Goal: Information Seeking & Learning: Learn about a topic

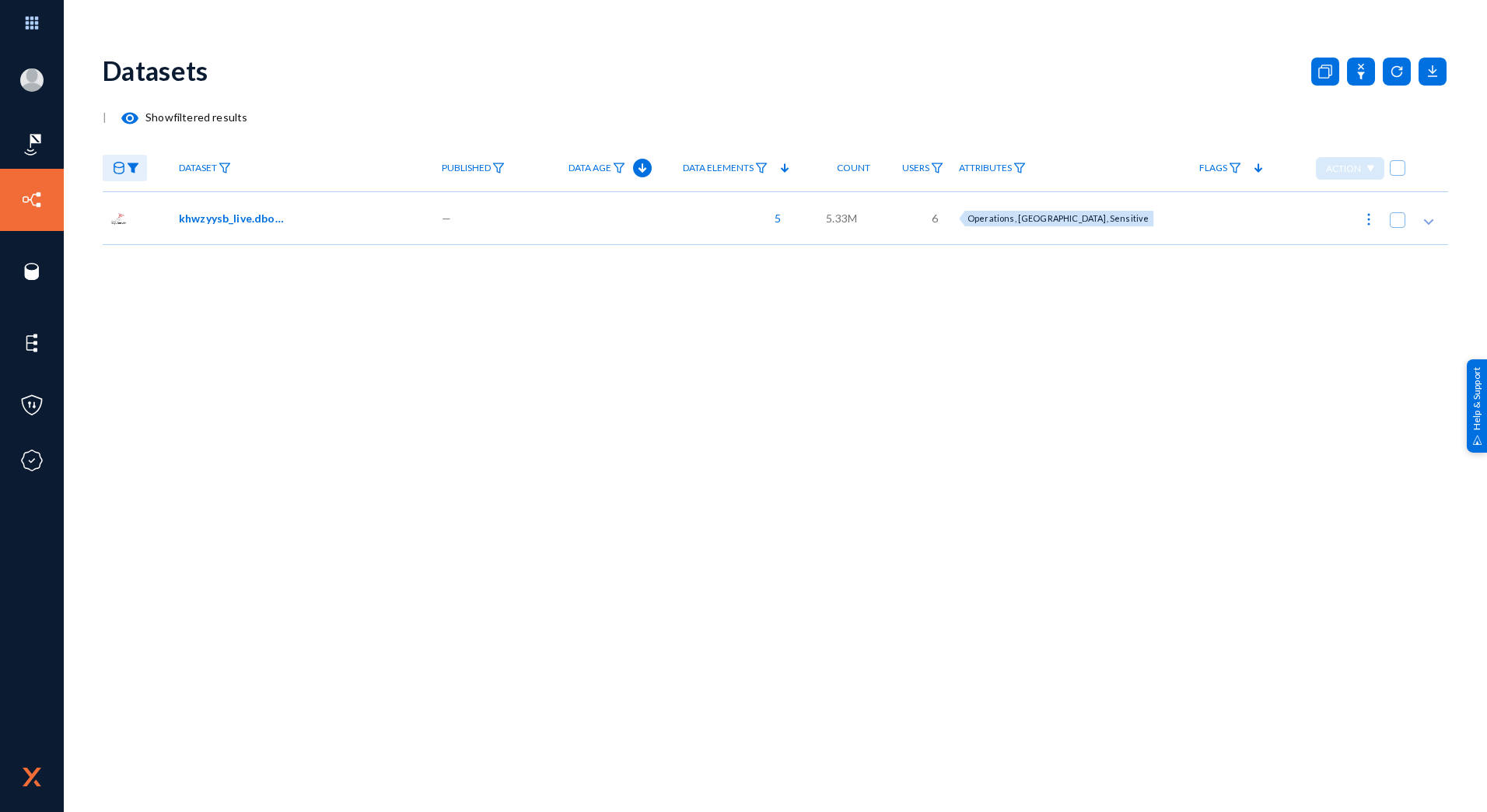
click at [244, 222] on span "khwzyysb_live.dbo.custom_bh_res_clean_data_gg" at bounding box center [231, 219] width 105 height 16
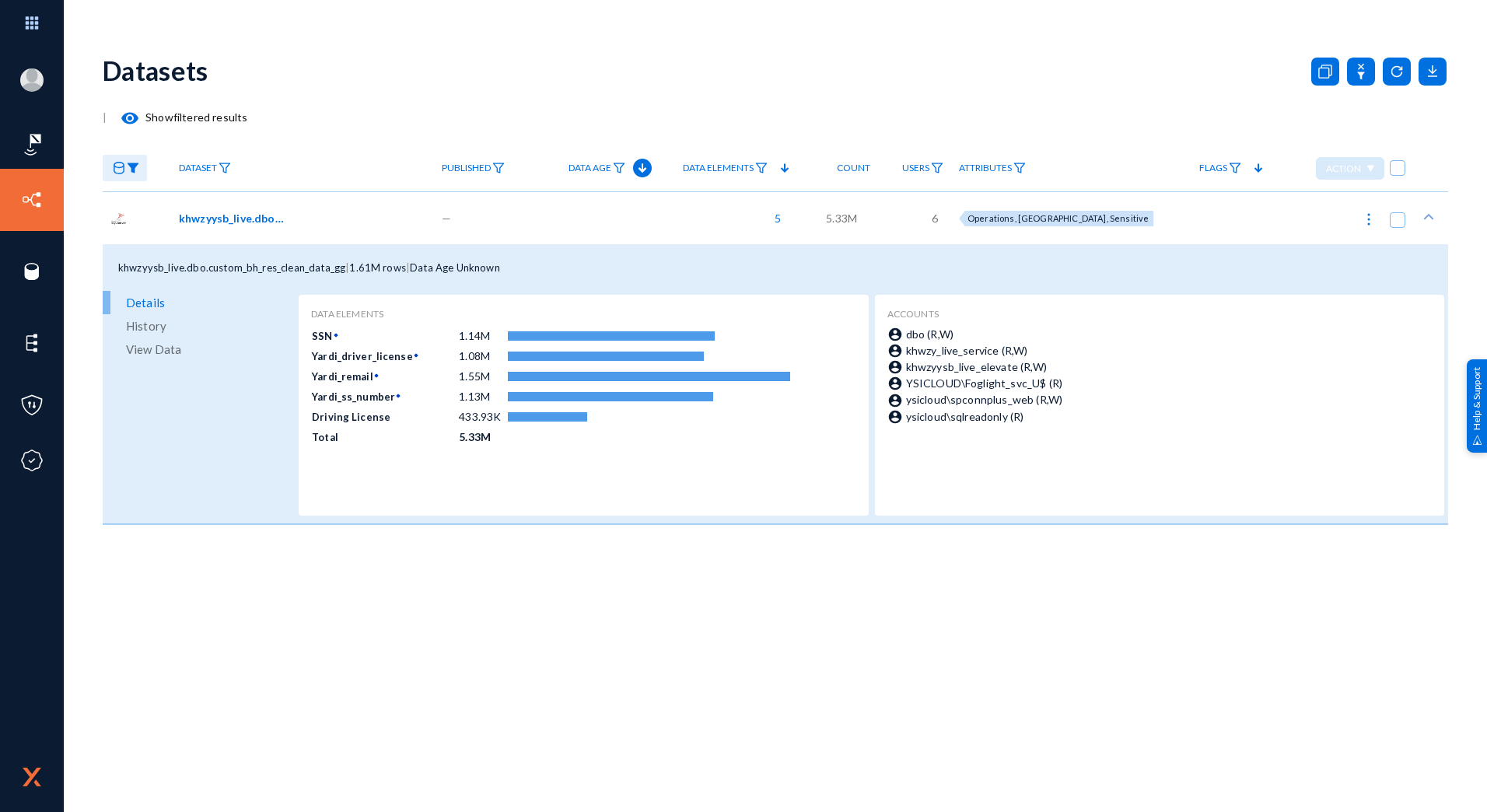
click at [244, 222] on span "khwzyysb_live.dbo.custom_bh_res_clean_data_gg" at bounding box center [231, 219] width 105 height 16
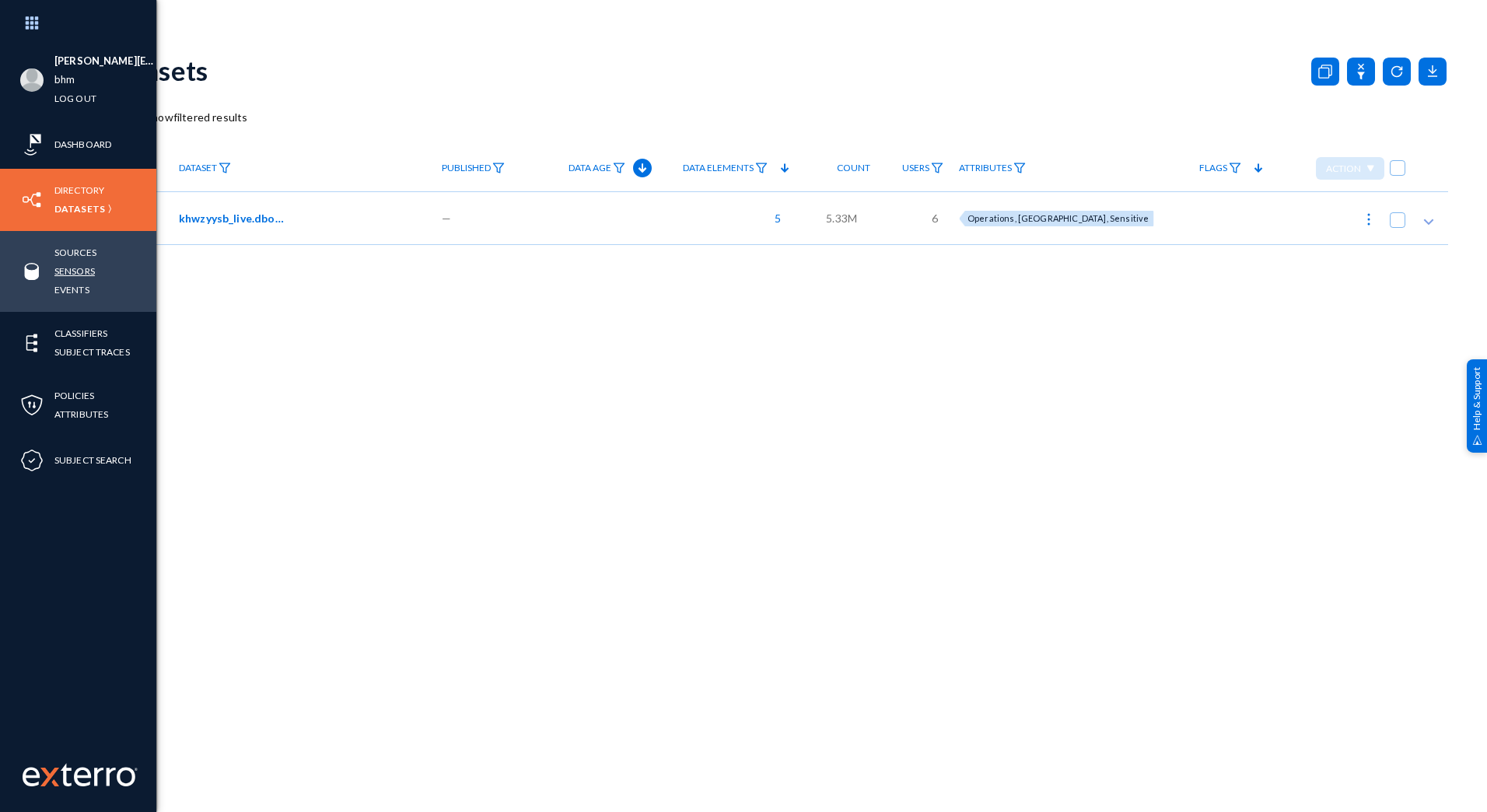
click at [76, 269] on link "Sensors" at bounding box center [75, 272] width 40 height 18
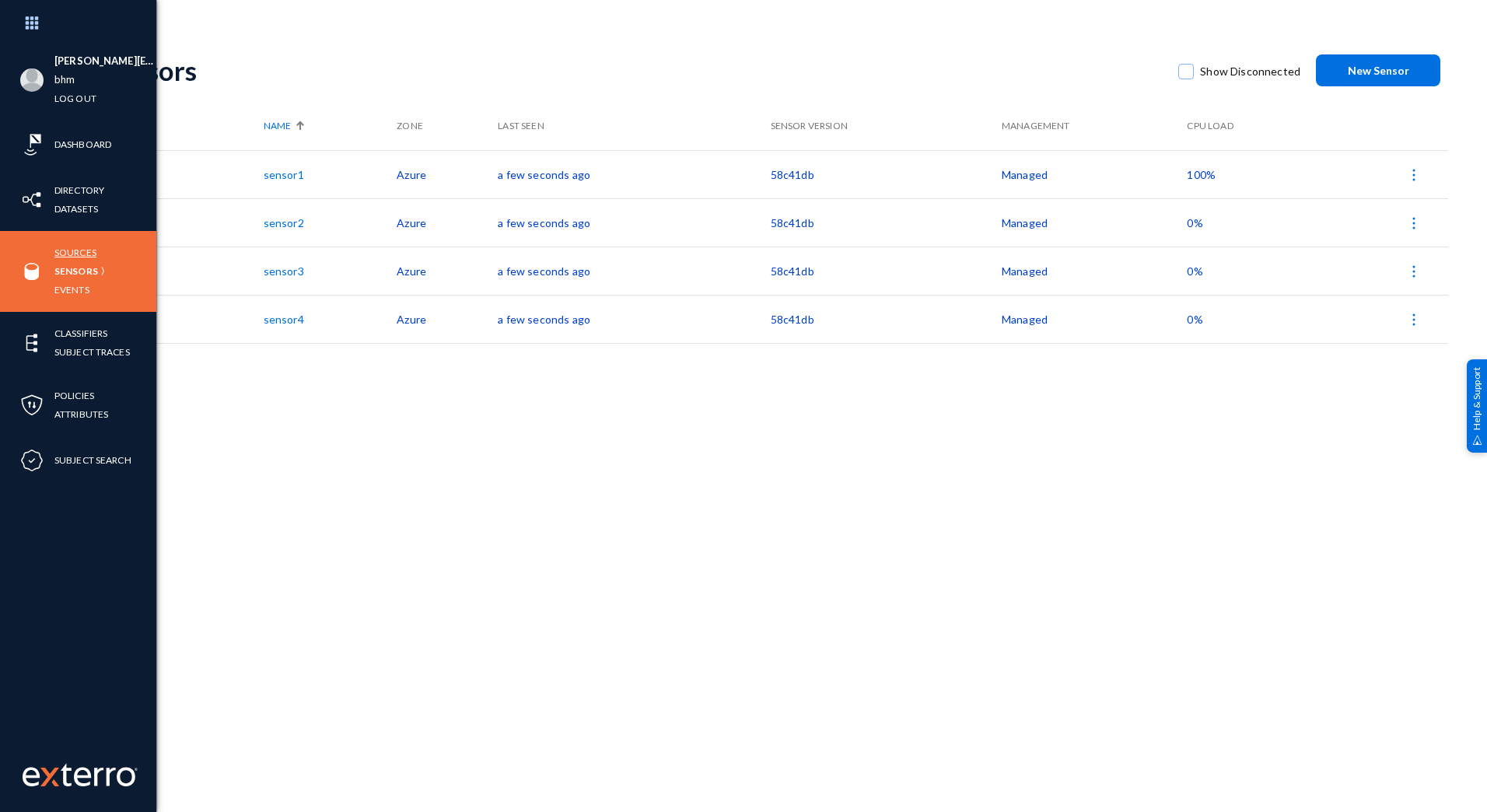
click at [72, 249] on link "Sources" at bounding box center [76, 252] width 42 height 18
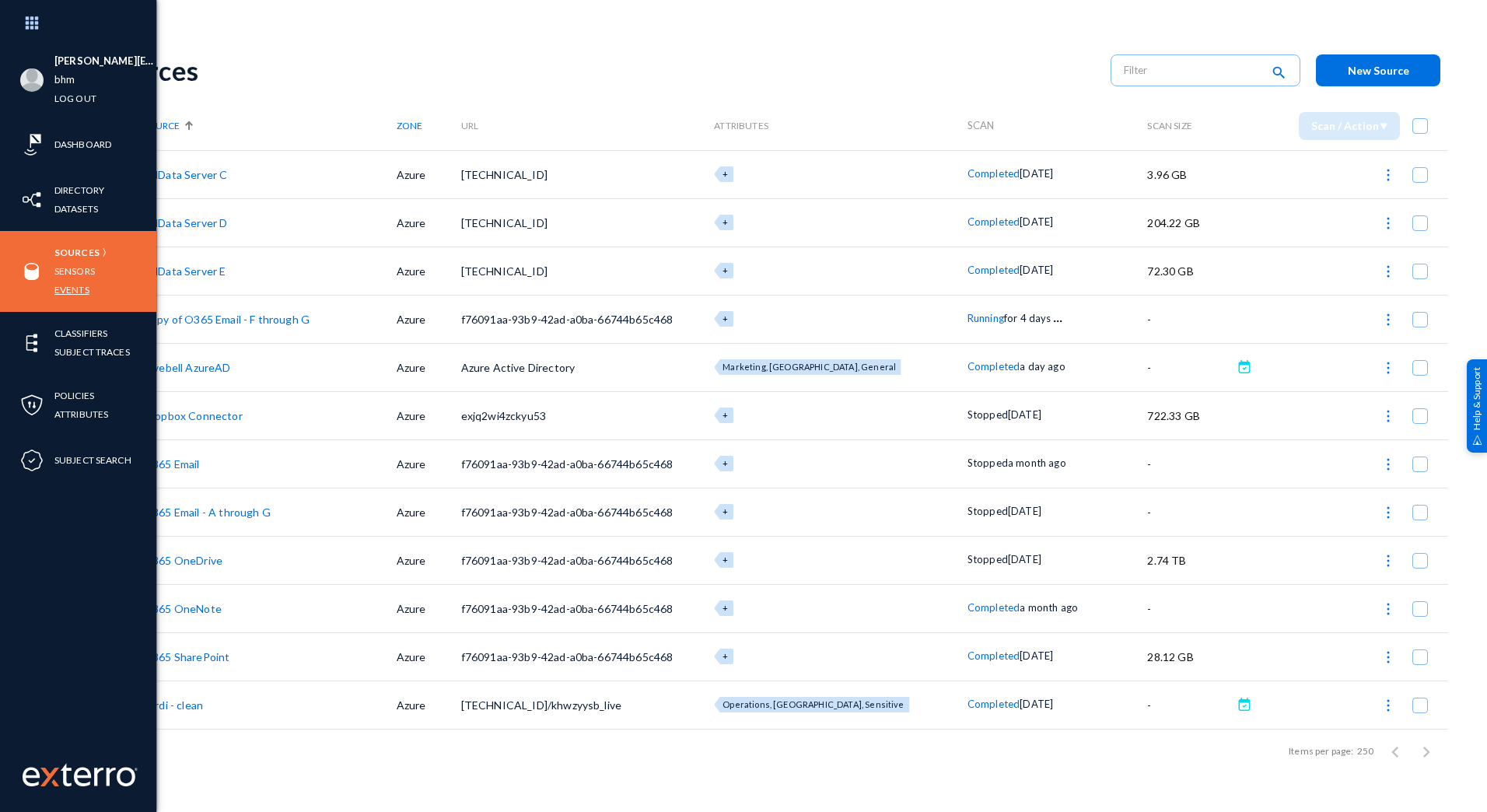
click at [71, 287] on link "Events" at bounding box center [72, 290] width 35 height 18
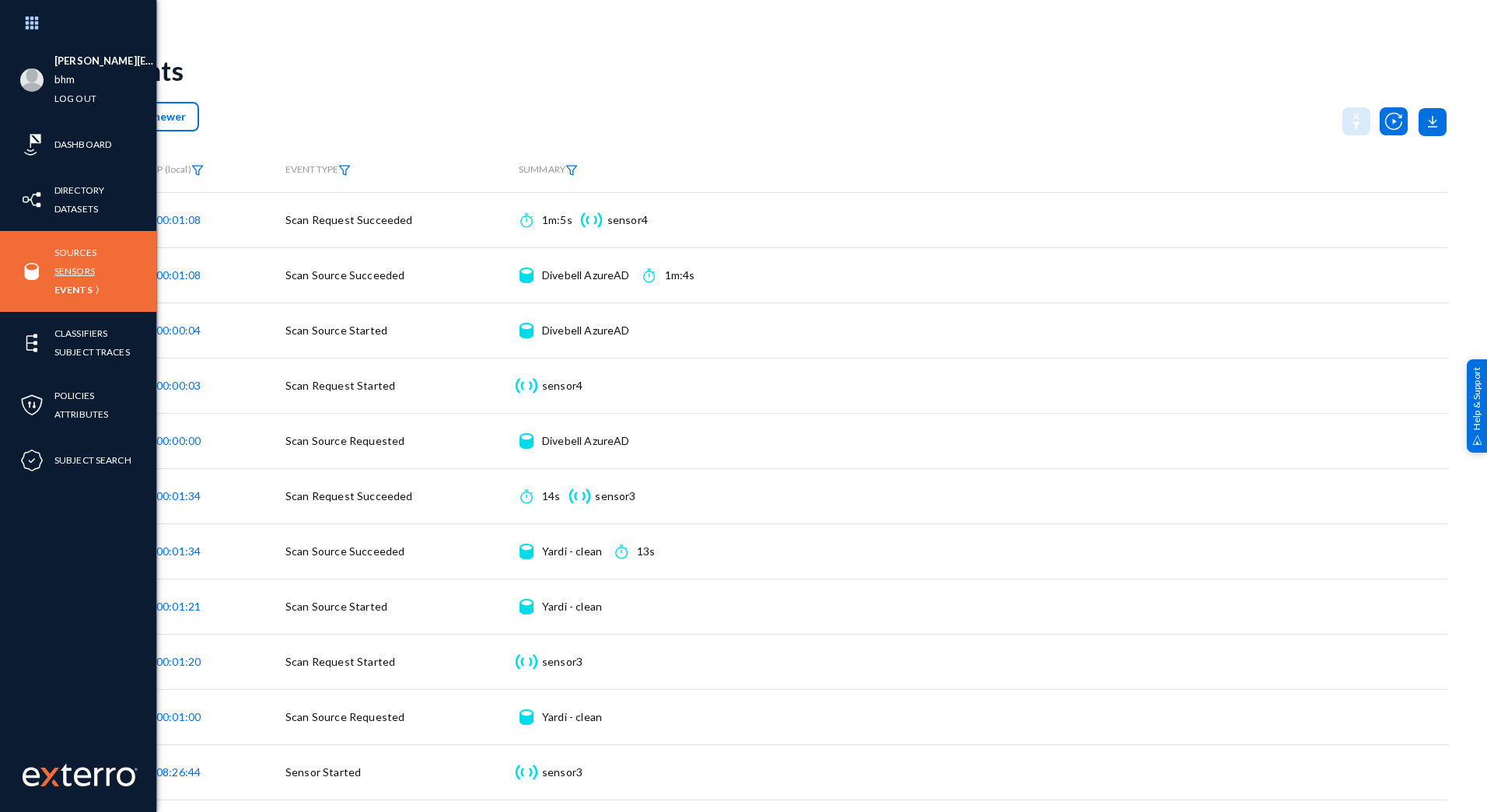
click at [72, 268] on link "Sensors" at bounding box center [75, 272] width 40 height 18
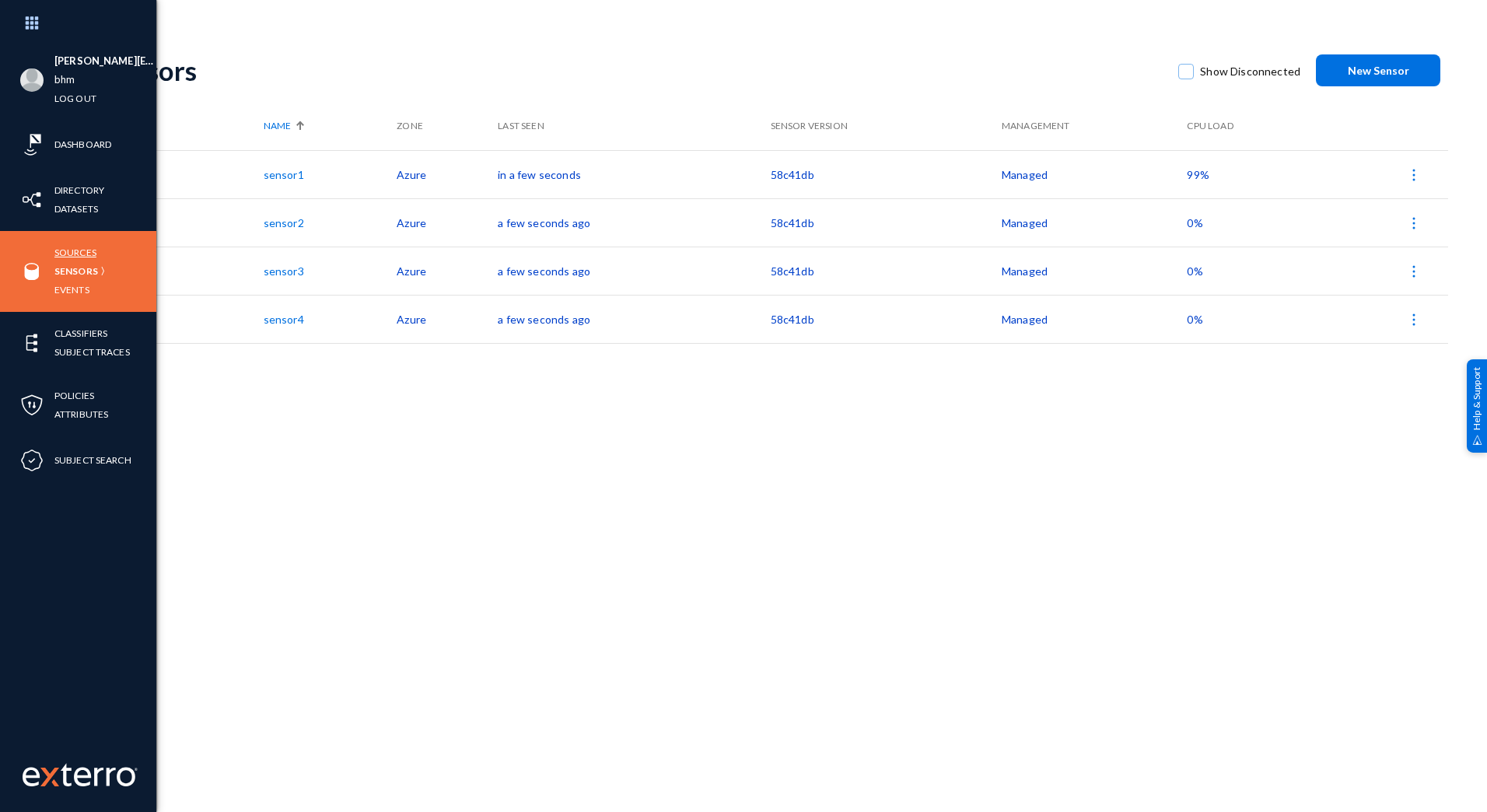
click at [77, 251] on link "Sources" at bounding box center [76, 252] width 42 height 18
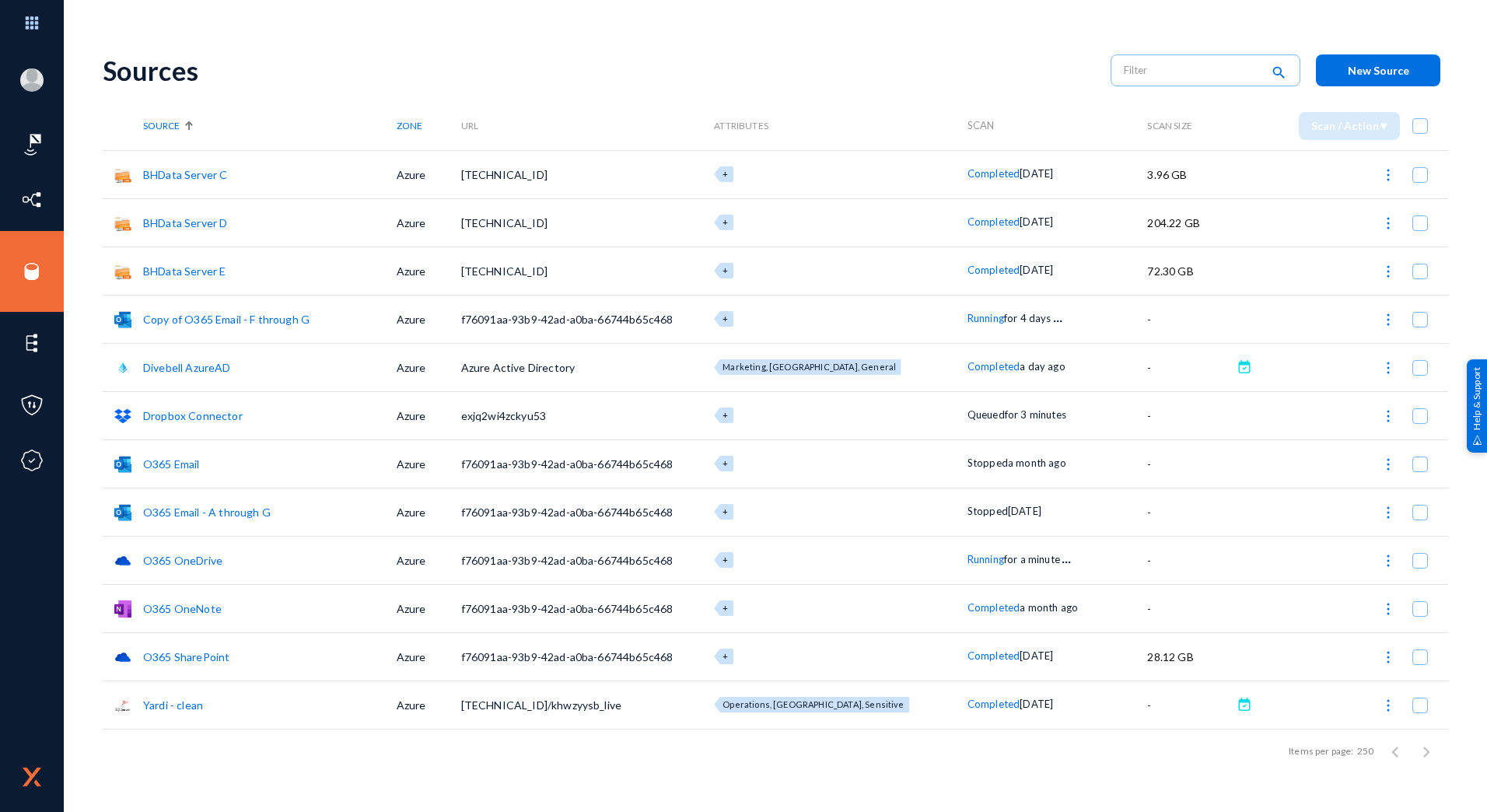
click at [250, 320] on link "Copy of O365 Email - F through G" at bounding box center [226, 319] width 166 height 13
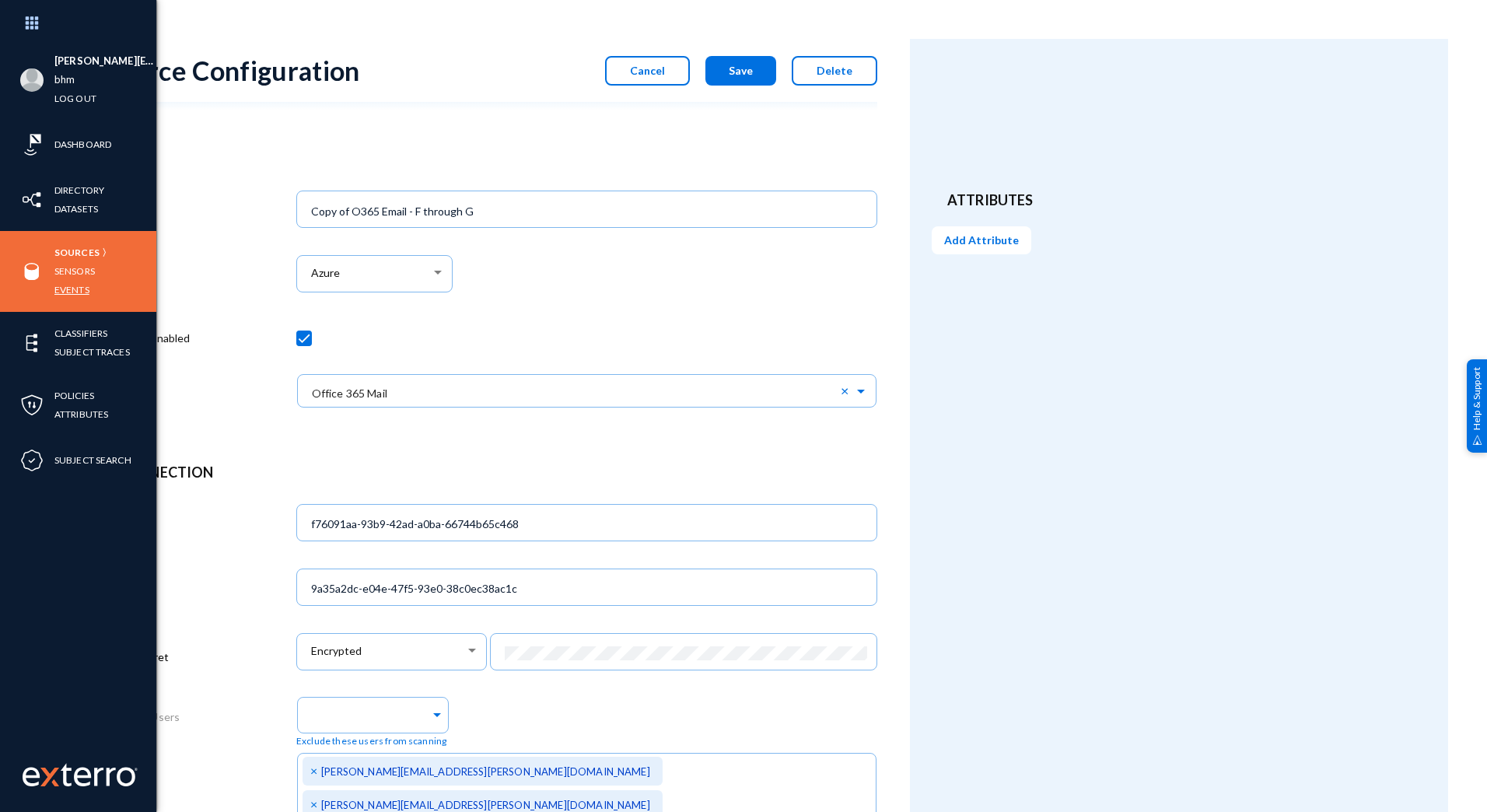
click at [84, 289] on link "Events" at bounding box center [72, 290] width 35 height 18
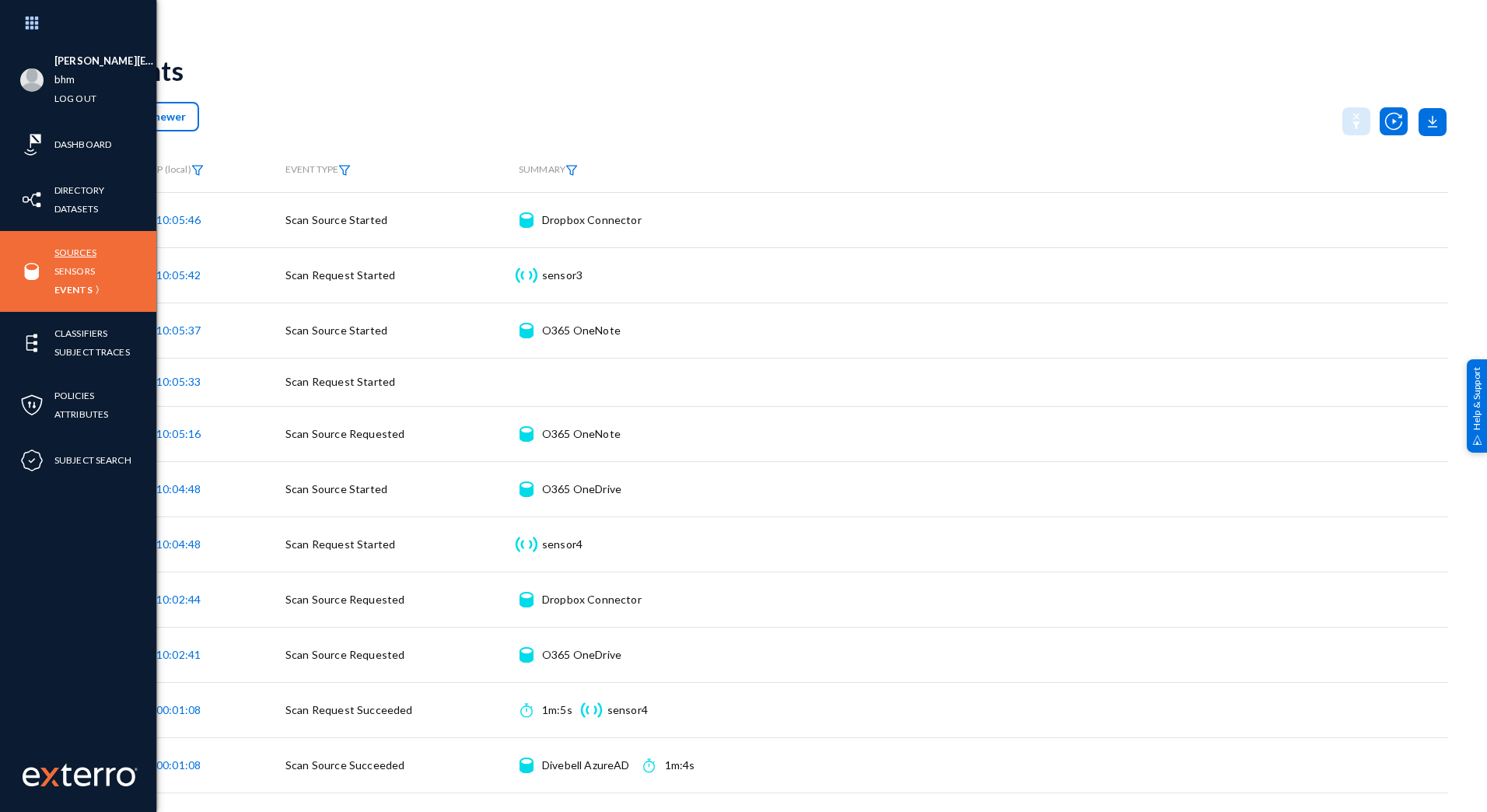
click at [73, 251] on link "Sources" at bounding box center [76, 252] width 42 height 18
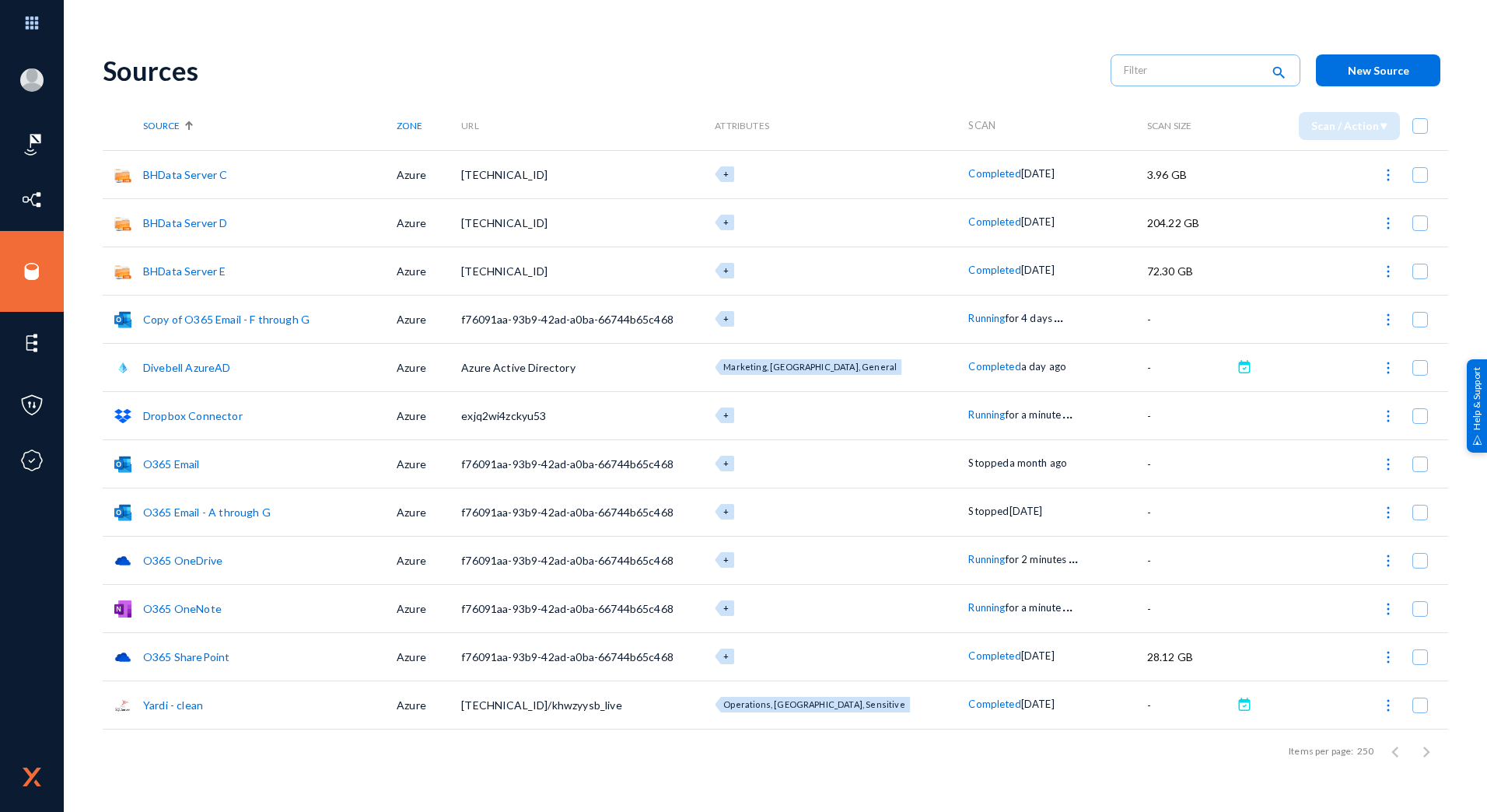
click at [227, 320] on link "Copy of O365 Email - F through G" at bounding box center [226, 319] width 166 height 13
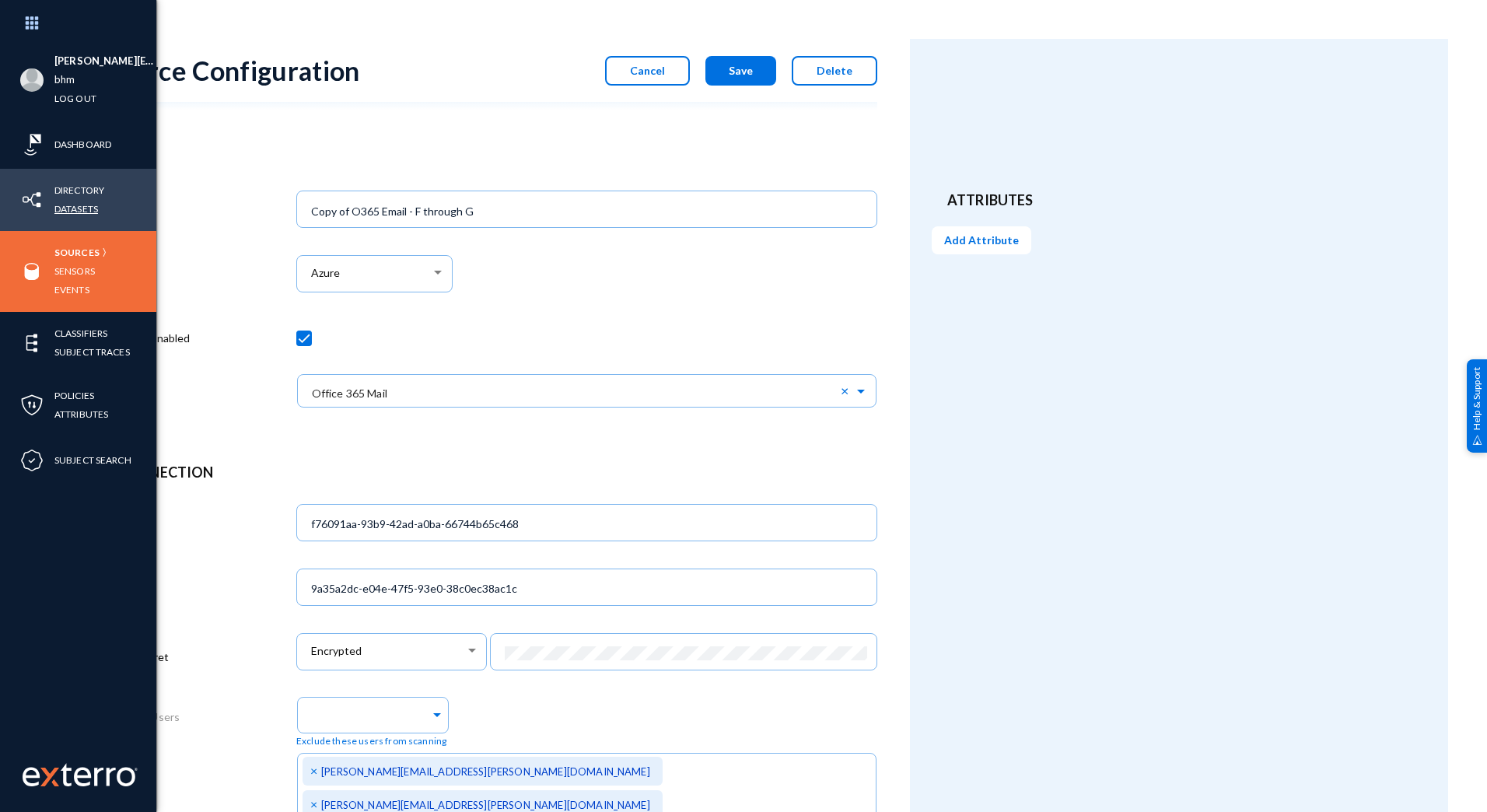
click at [80, 208] on link "Datasets" at bounding box center [77, 209] width 44 height 18
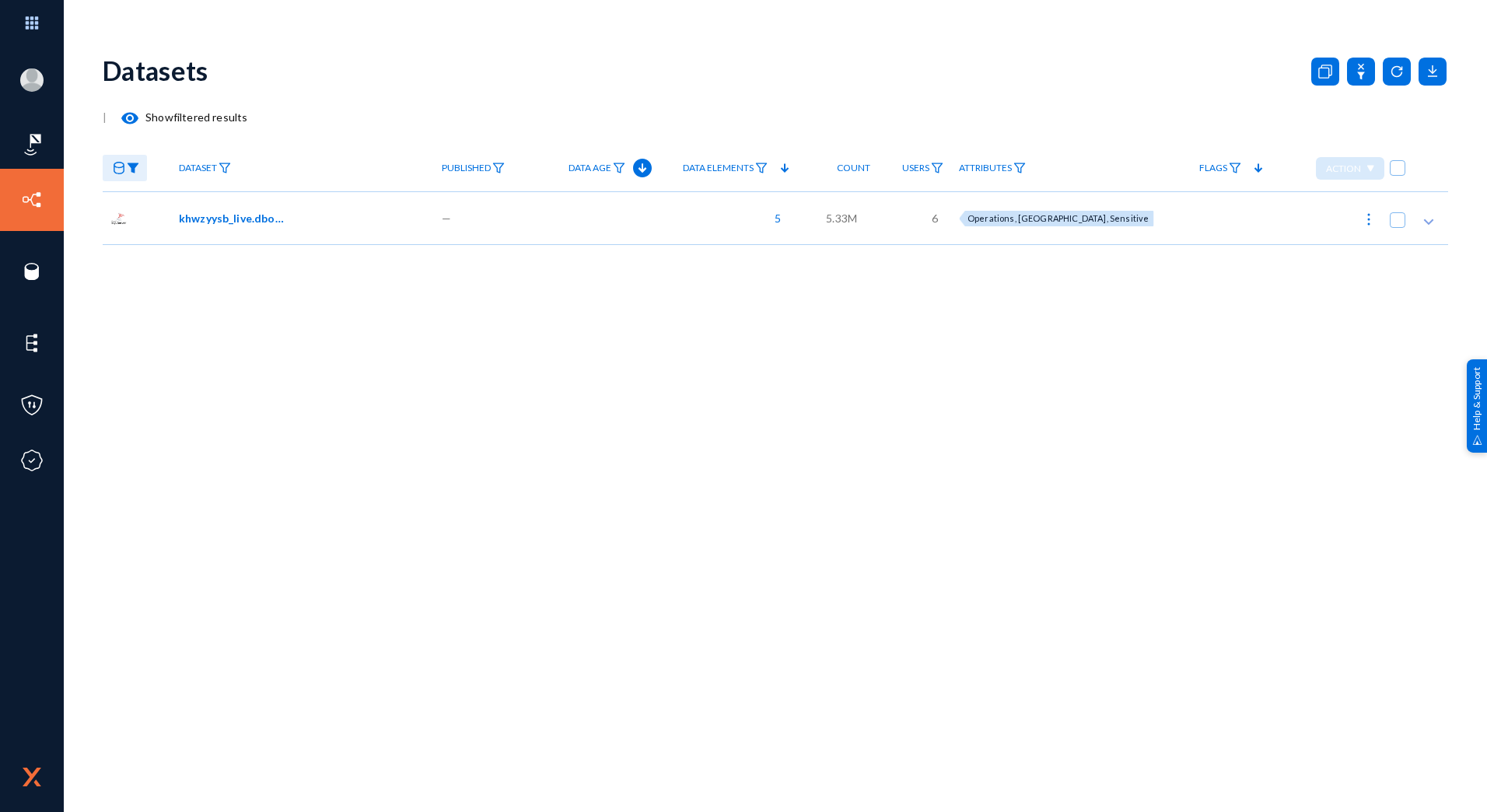
click at [136, 171] on img at bounding box center [134, 168] width 13 height 11
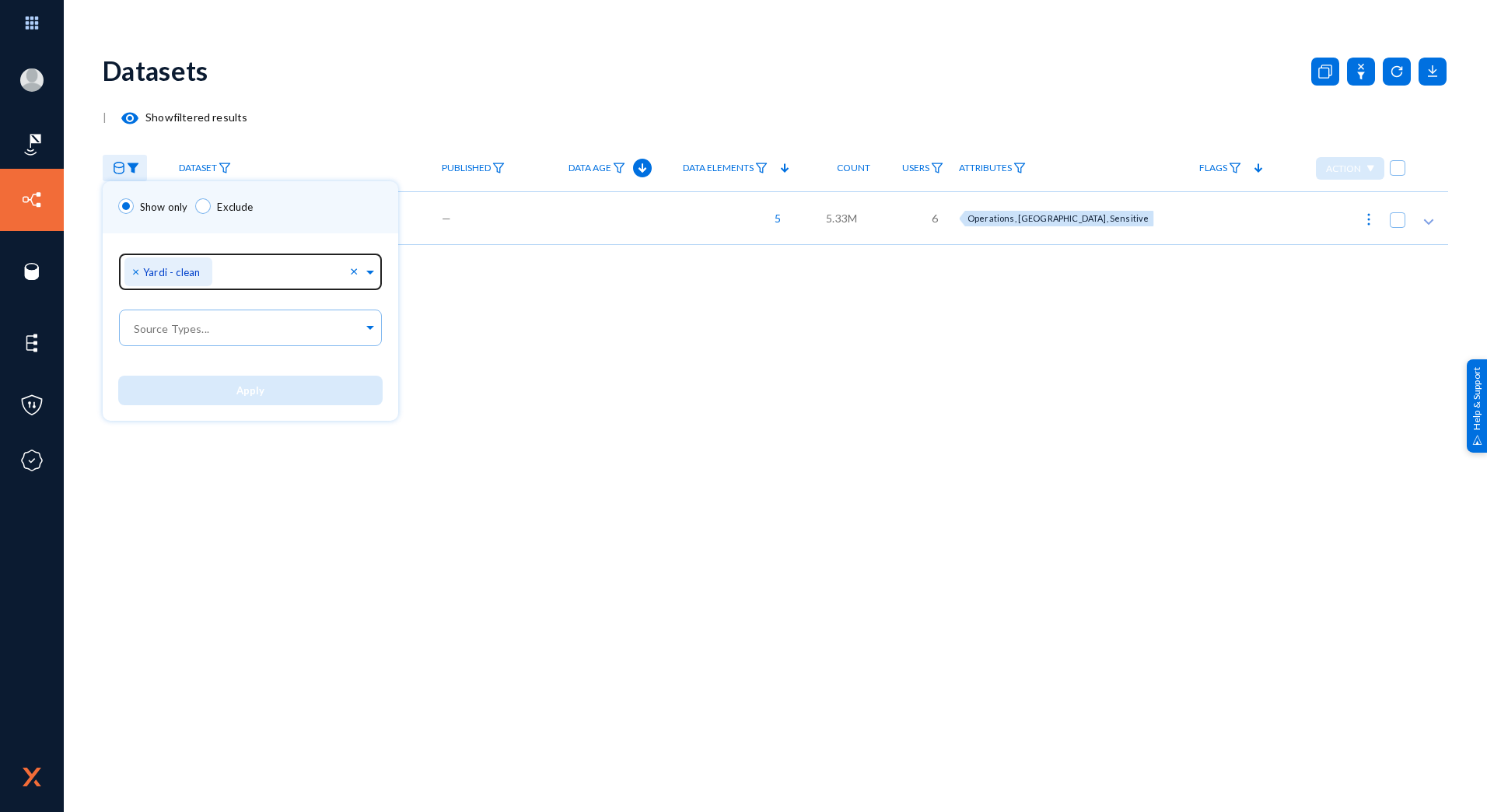
click at [136, 277] on span "×" at bounding box center [138, 271] width 11 height 15
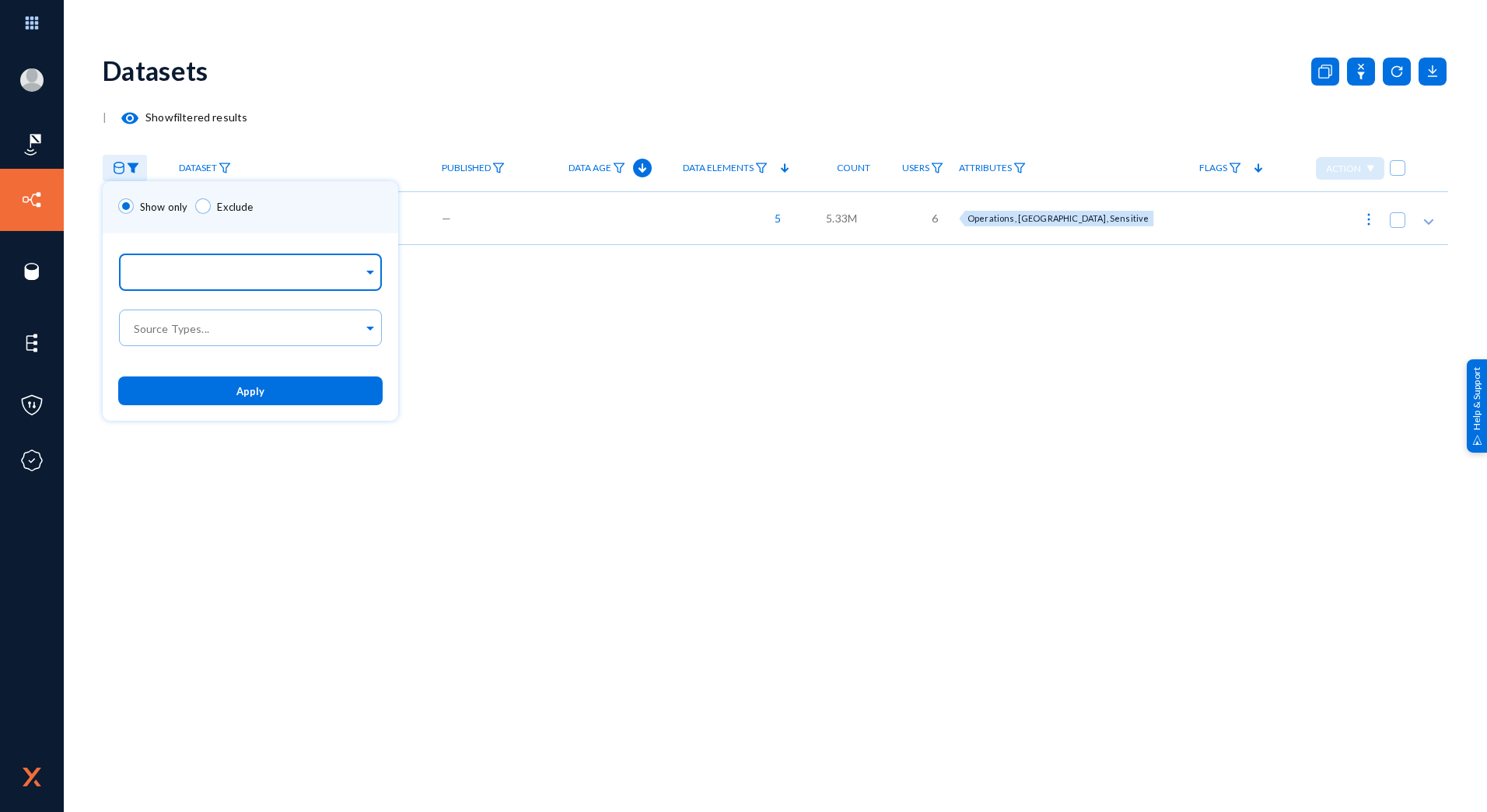
click at [177, 280] on input "text" at bounding box center [247, 275] width 232 height 15
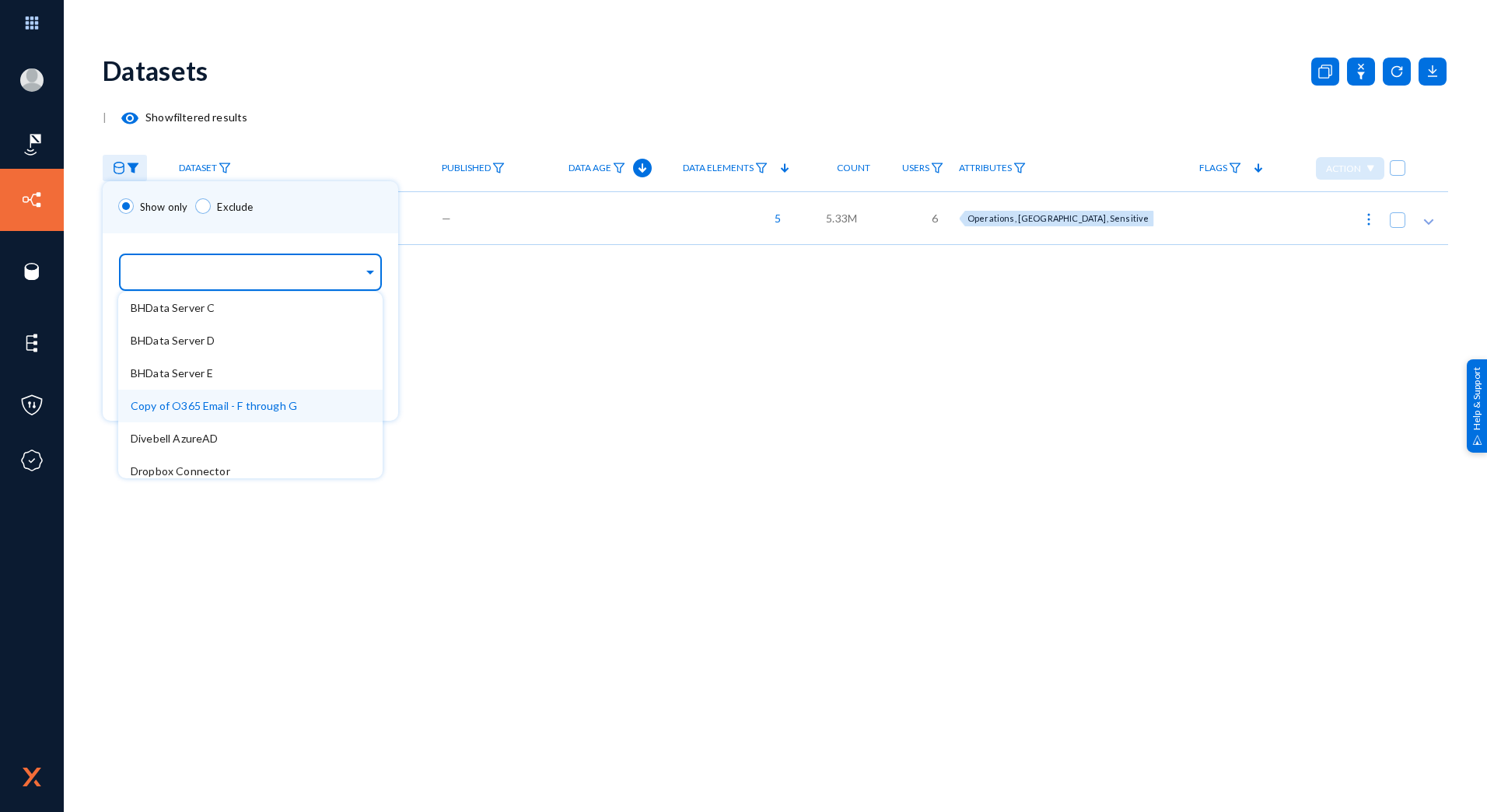
click at [208, 397] on div "Copy of O365 Email - F through G" at bounding box center [250, 406] width 264 height 33
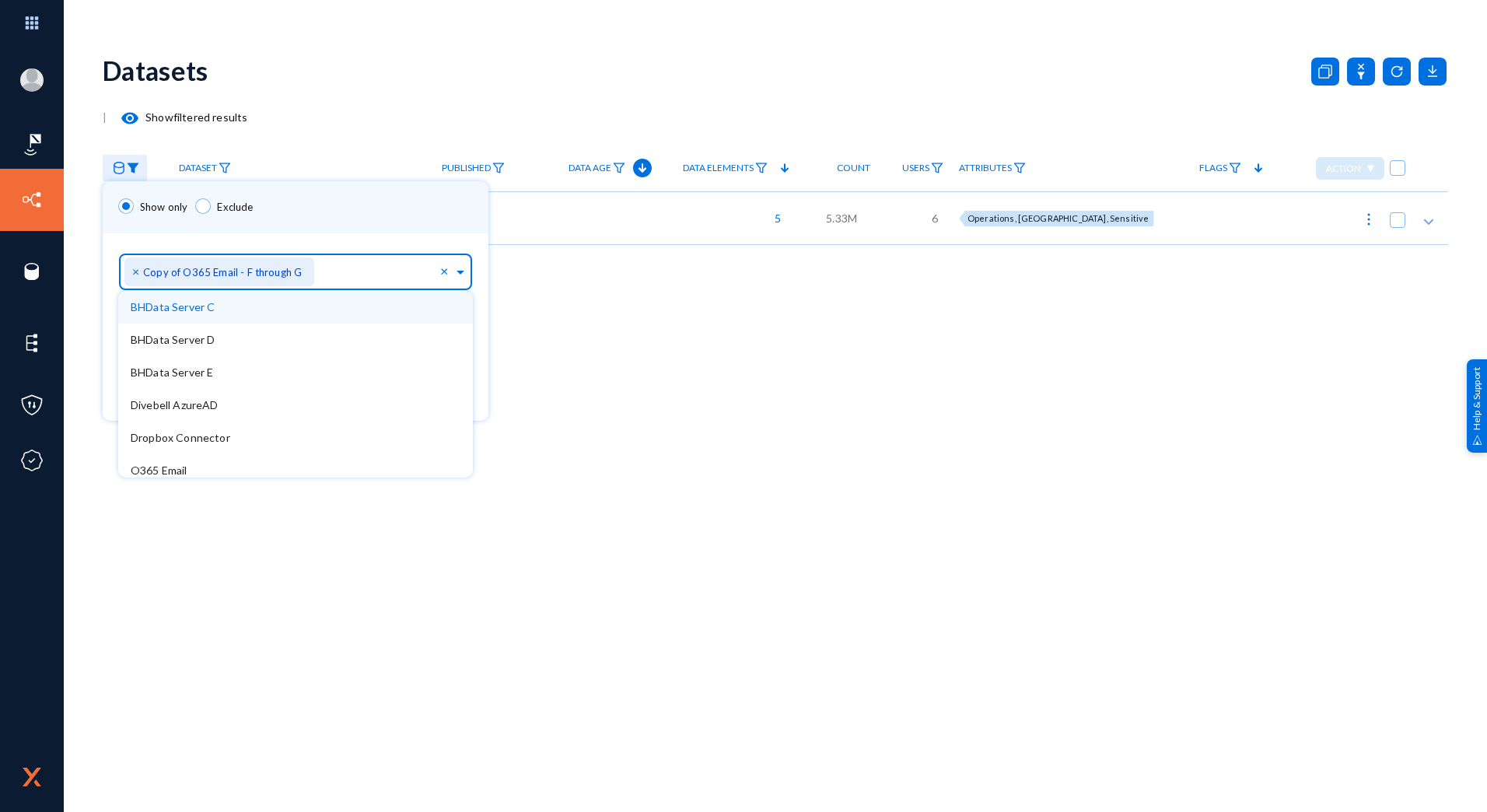
click at [367, 212] on div "Show only Exclude" at bounding box center [295, 207] width 386 height 52
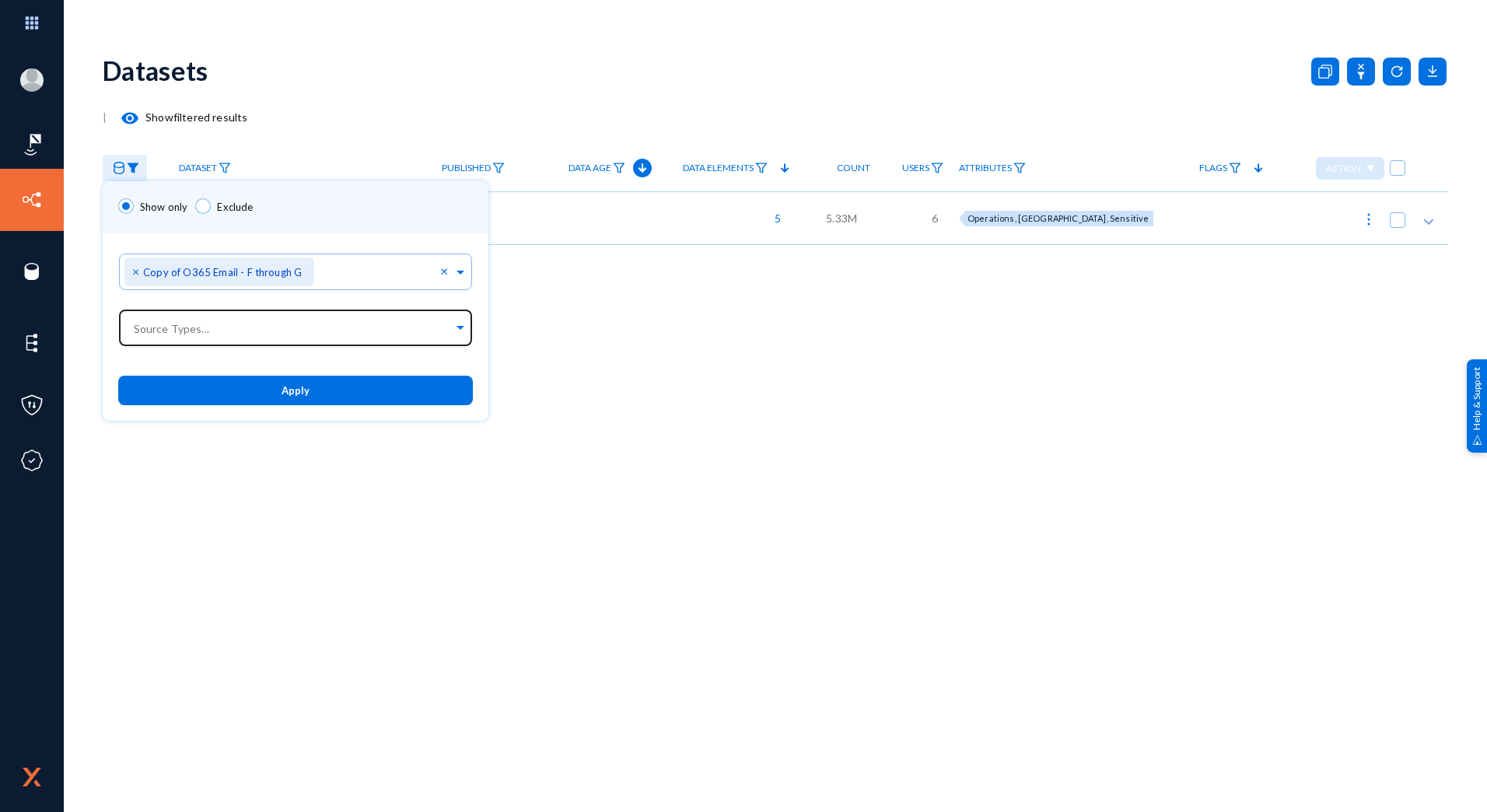
drag, startPoint x: 295, startPoint y: 381, endPoint x: 291, endPoint y: 344, distance: 37.2
click at [291, 344] on div "Show only Exclude Sources... × Copy of O365 Email - F through G × Source Types.…" at bounding box center [295, 300] width 386 height 239
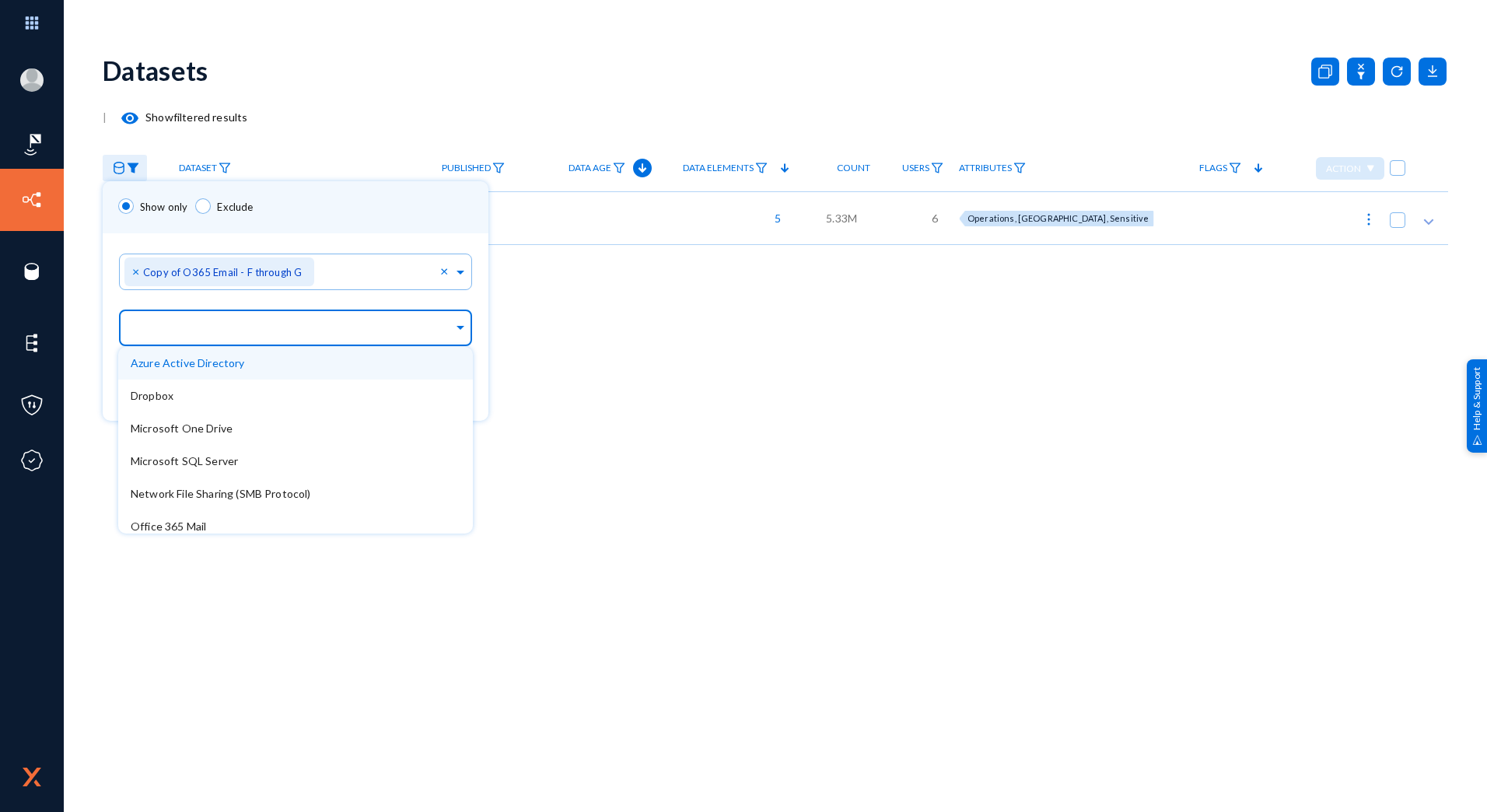
click at [284, 328] on input "text" at bounding box center [292, 330] width 323 height 15
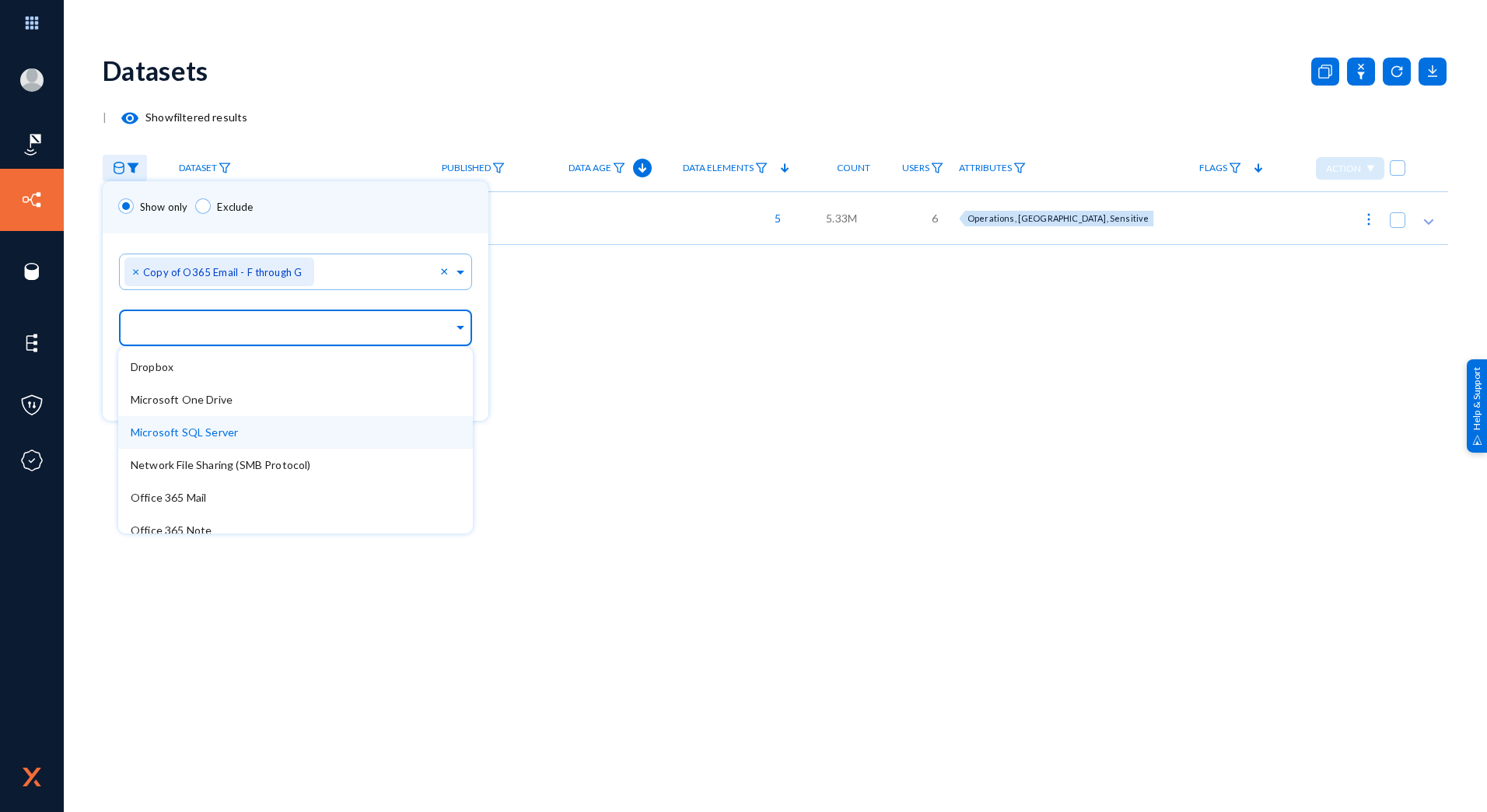
scroll to position [42, 0]
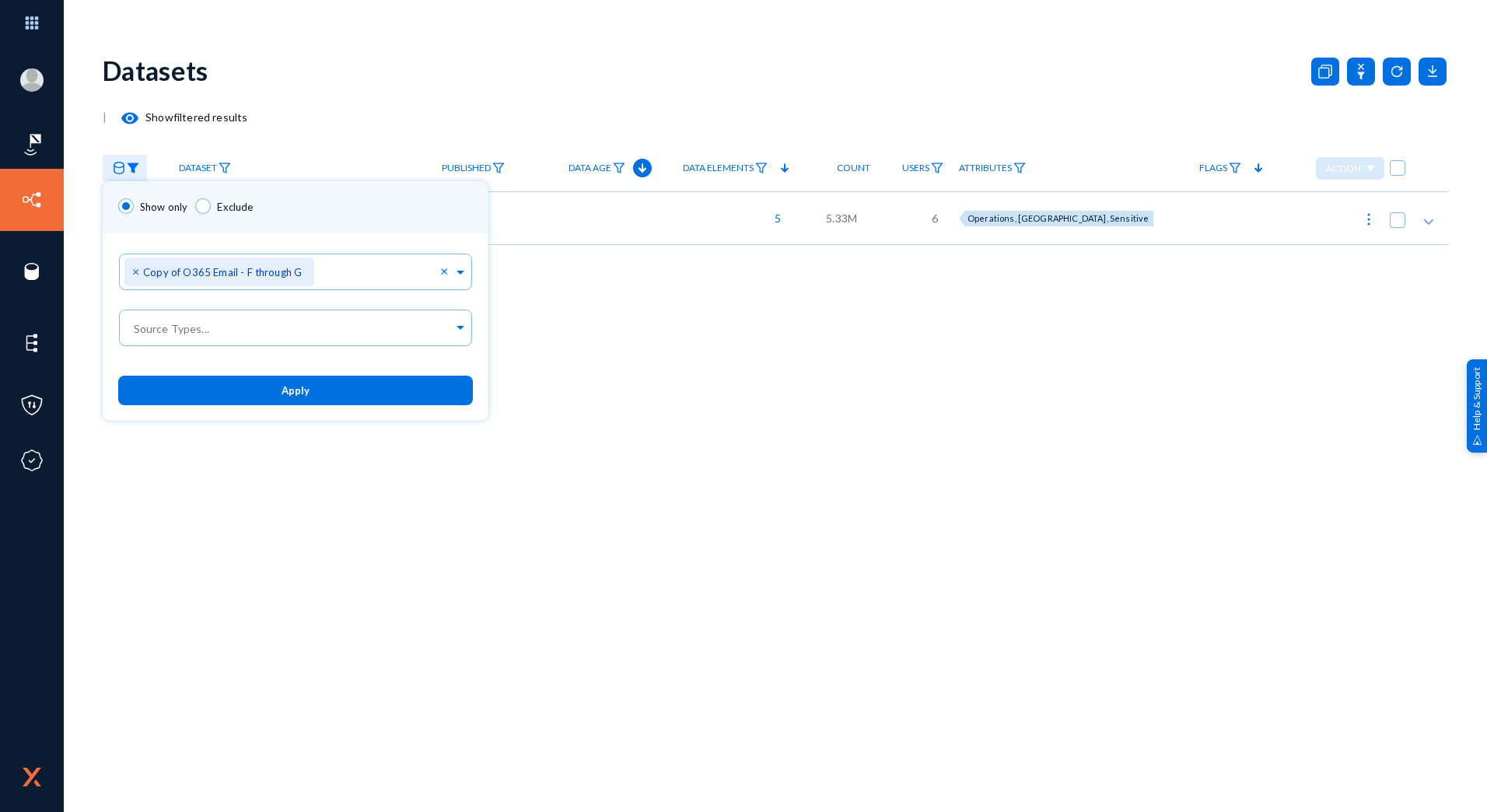
click at [357, 235] on div "Sources... × Copy of O365 Email - F through G ×" at bounding box center [295, 268] width 386 height 70
click at [311, 393] on button "Apply" at bounding box center [295, 390] width 355 height 28
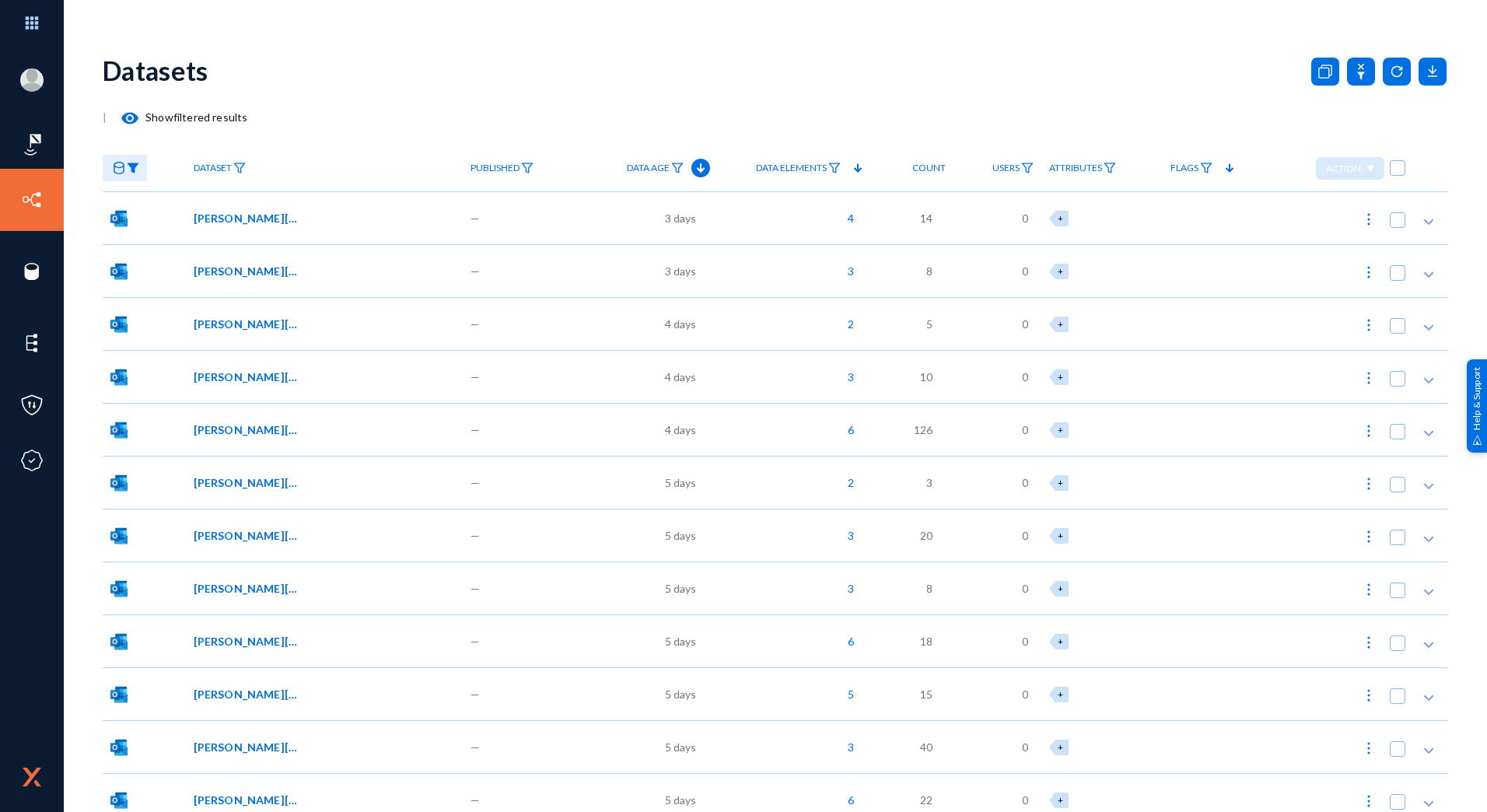
click at [134, 167] on img at bounding box center [134, 168] width 13 height 11
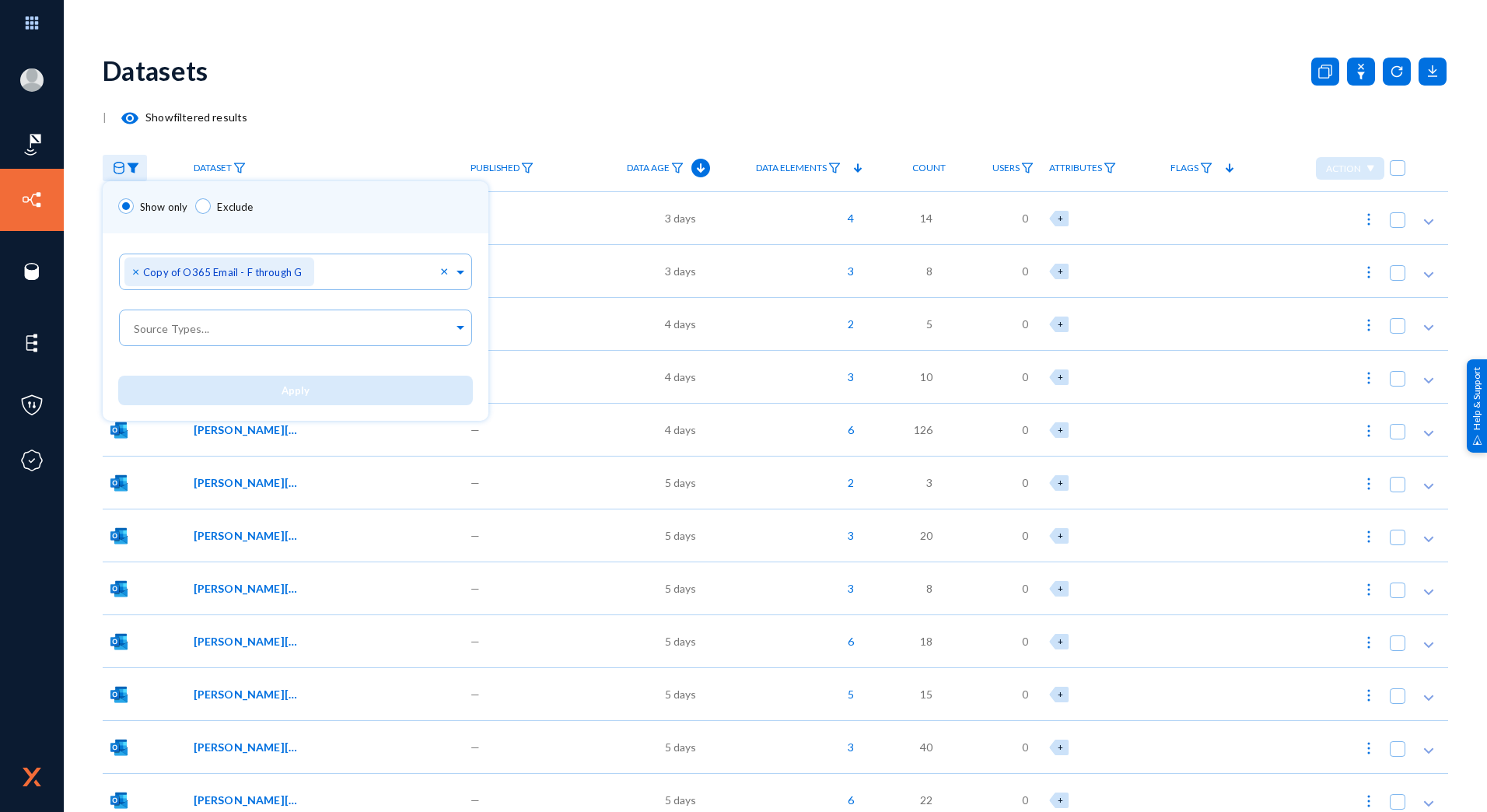
click at [343, 117] on div at bounding box center [744, 406] width 1487 height 812
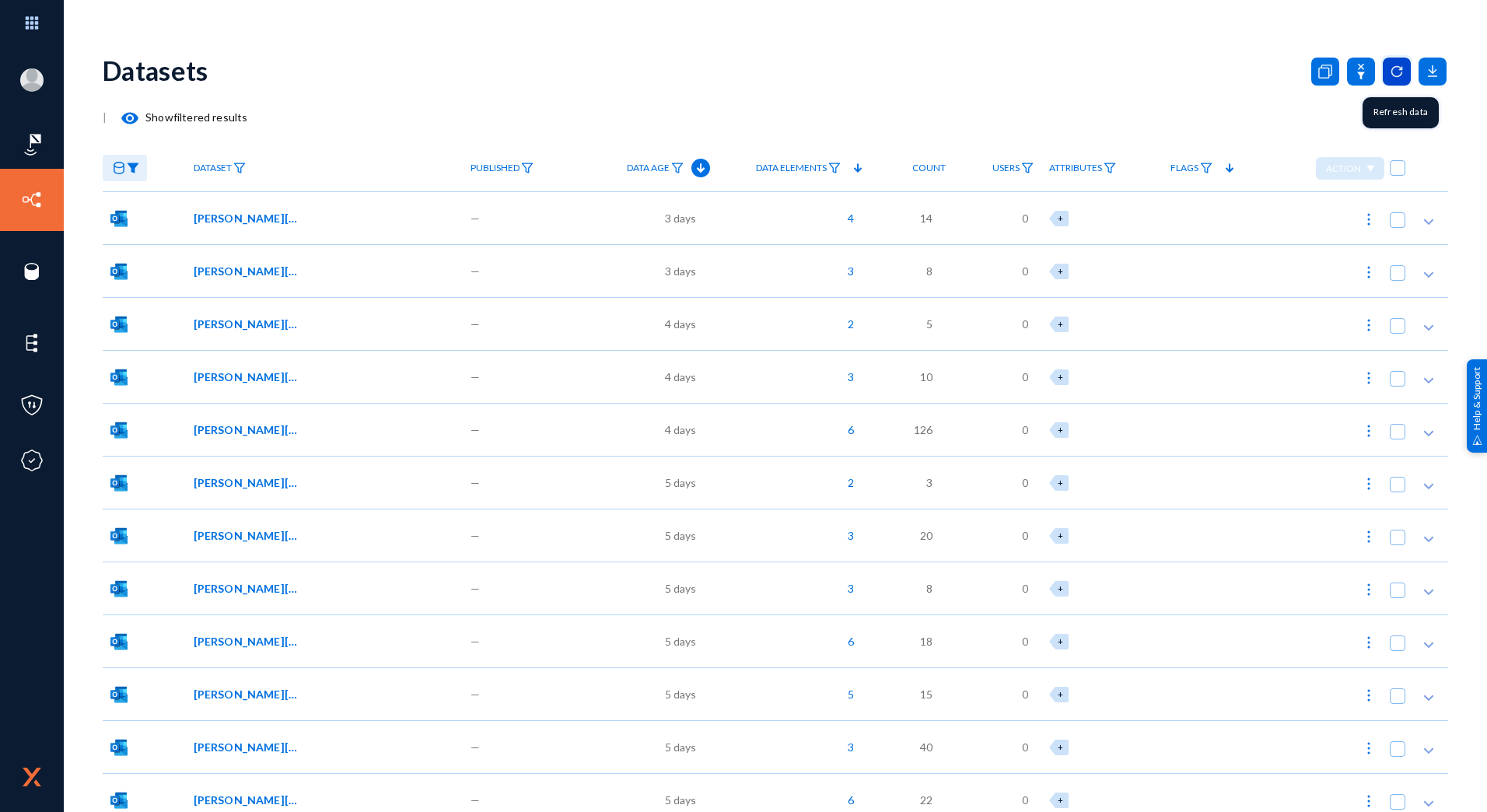
click at [1395, 69] on icon at bounding box center [1396, 71] width 28 height 28
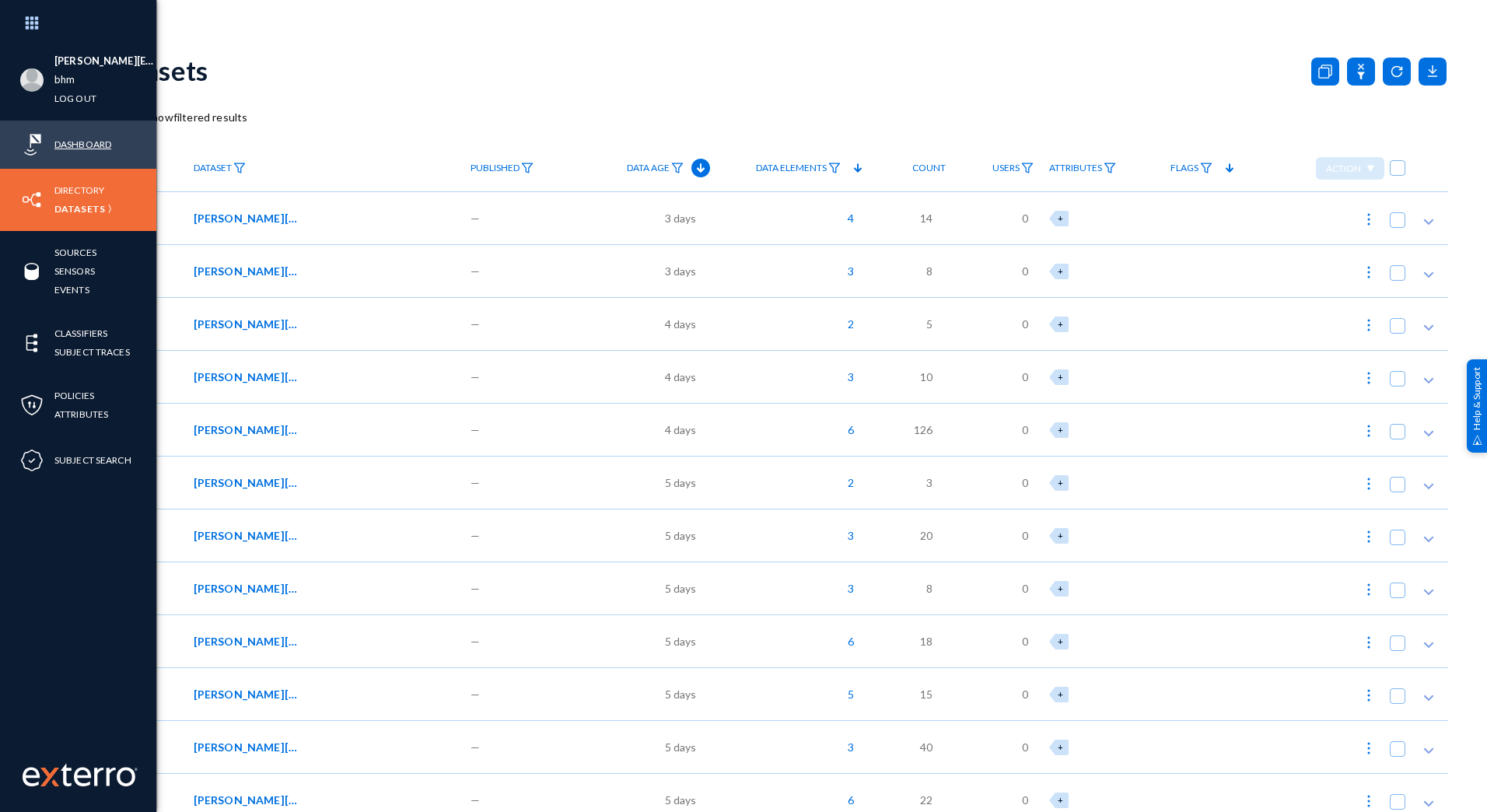
click at [80, 146] on link "Dashboard" at bounding box center [83, 144] width 57 height 18
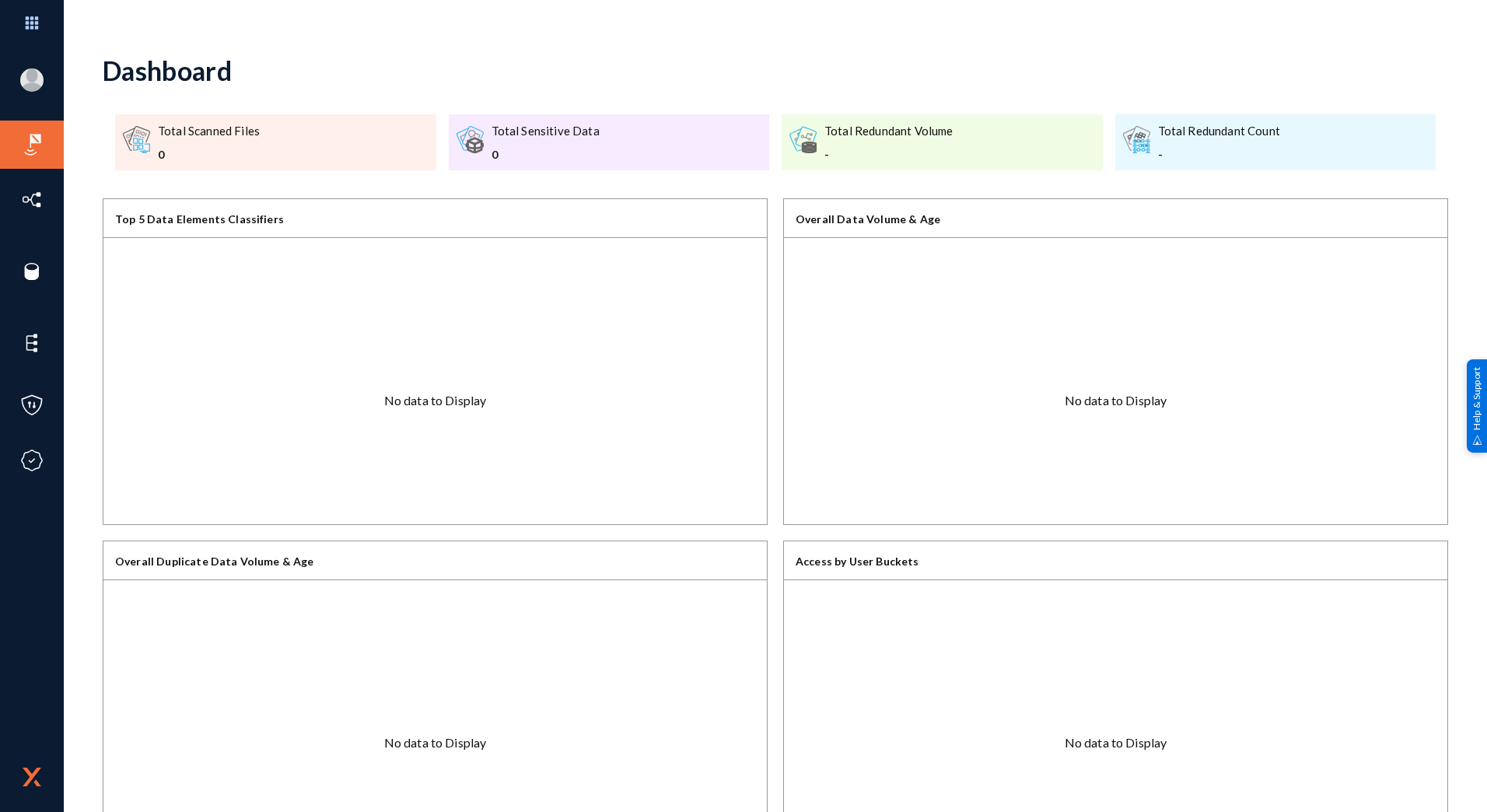
drag, startPoint x: 247, startPoint y: 65, endPoint x: 233, endPoint y: 65, distance: 14.0
click at [233, 65] on div "Dashboard" at bounding box center [775, 70] width 1345 height 63
